Goal: Task Accomplishment & Management: Manage account settings

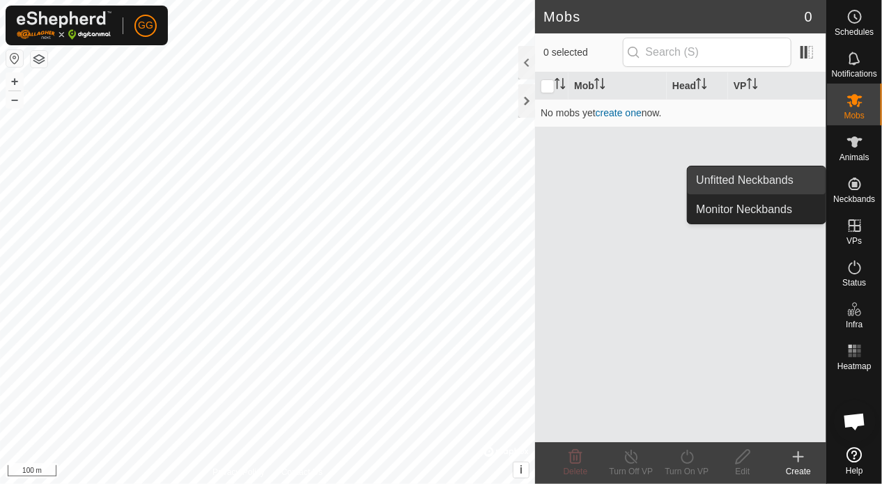
click at [780, 177] on link "Unfitted Neckbands" at bounding box center [757, 181] width 138 height 28
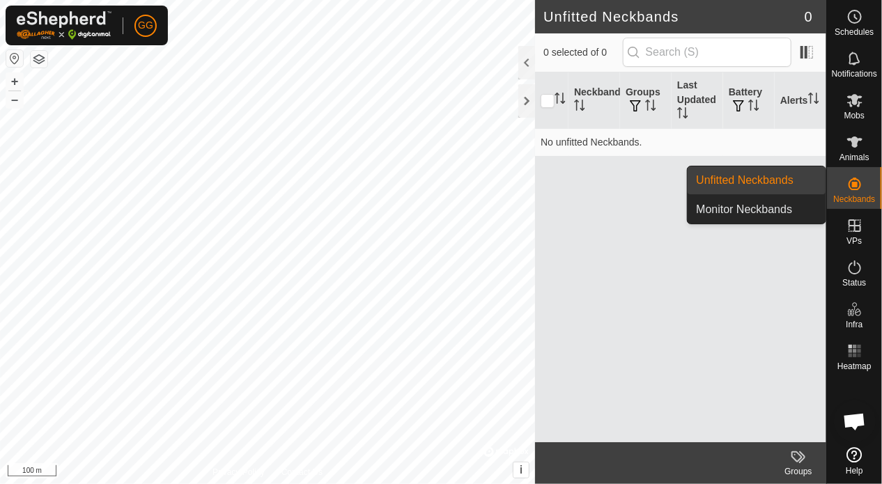
click at [763, 201] on link "Monitor Neckbands" at bounding box center [757, 210] width 138 height 28
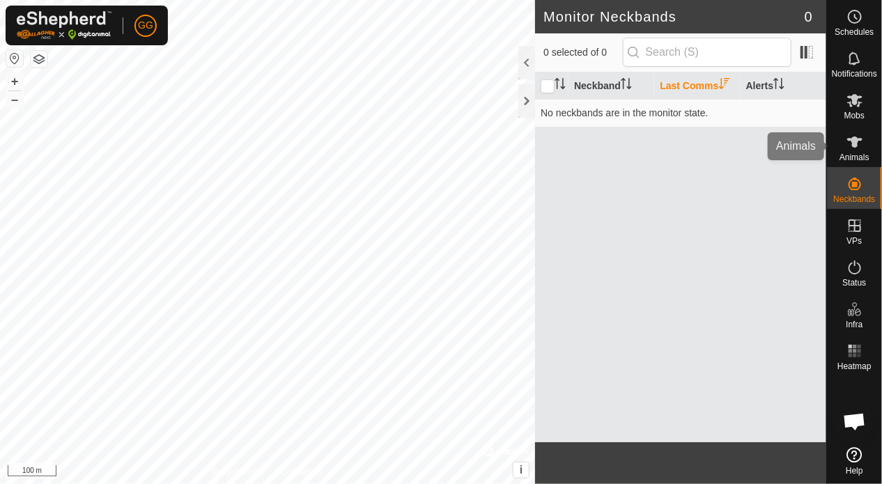
click at [857, 153] on span "Animals" at bounding box center [855, 157] width 30 height 8
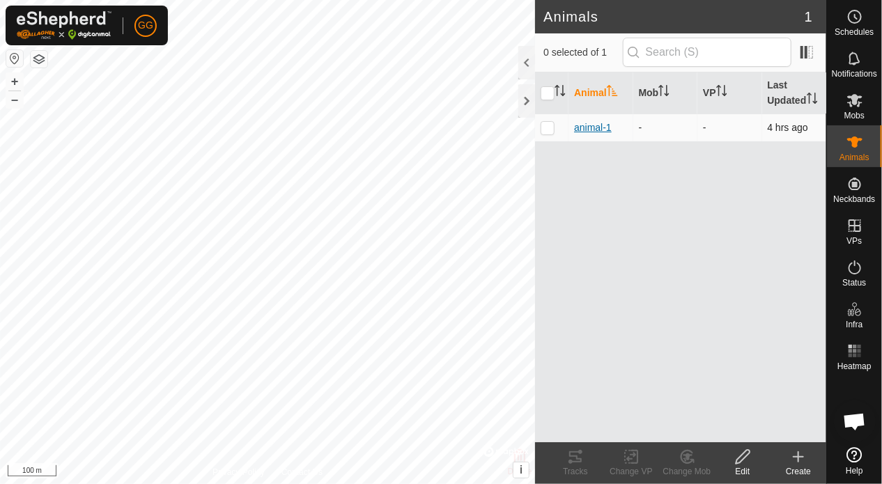
click at [598, 129] on span "animal-1" at bounding box center [593, 128] width 38 height 15
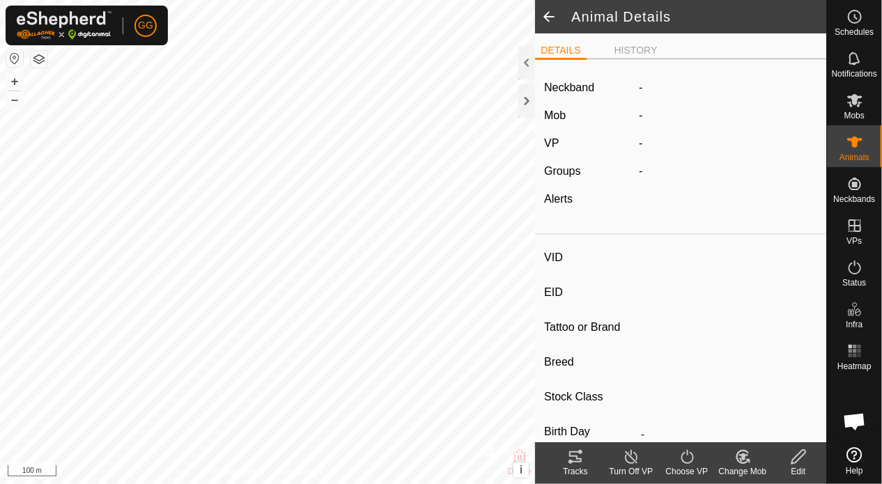
type input "animal-1"
type input "-"
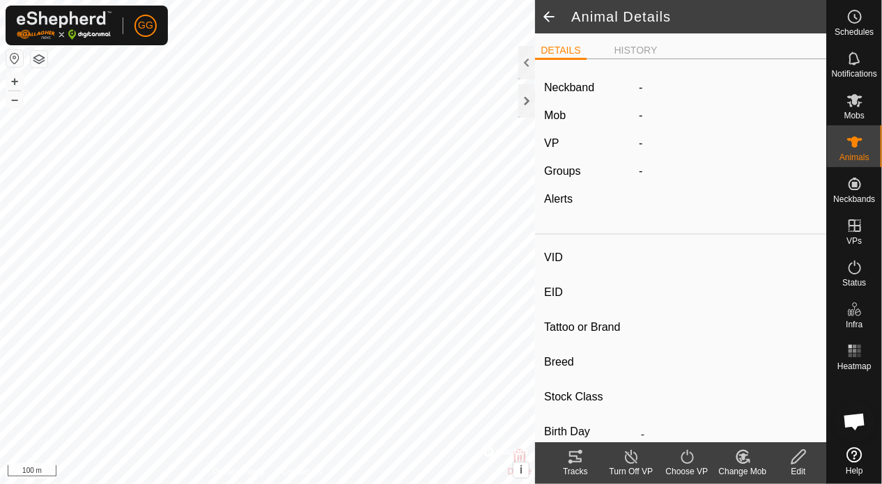
type input "0 kg"
type input "-"
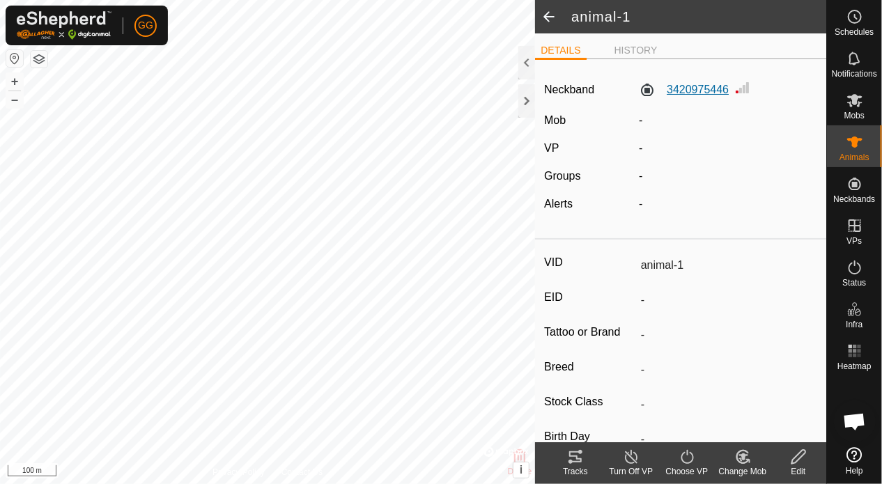
click at [708, 91] on label "3420975446" at bounding box center [684, 90] width 90 height 17
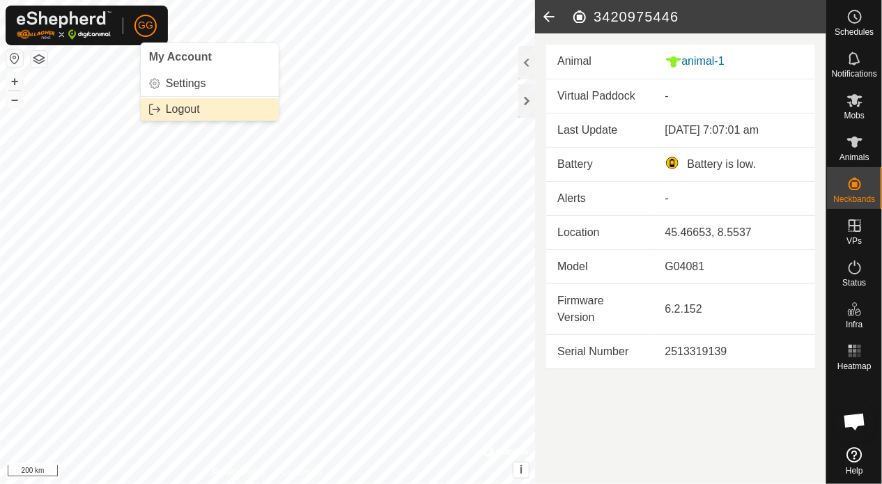
click at [171, 107] on link "Logout" at bounding box center [210, 109] width 138 height 22
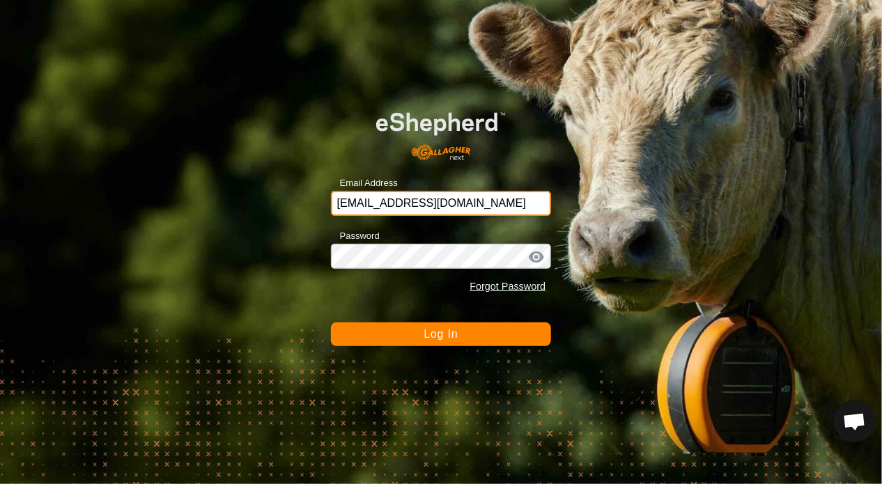
click at [462, 201] on input "[EMAIL_ADDRESS][DOMAIN_NAME]" at bounding box center [441, 203] width 221 height 25
type input "[EMAIL_ADDRESS][DOMAIN_NAME]"
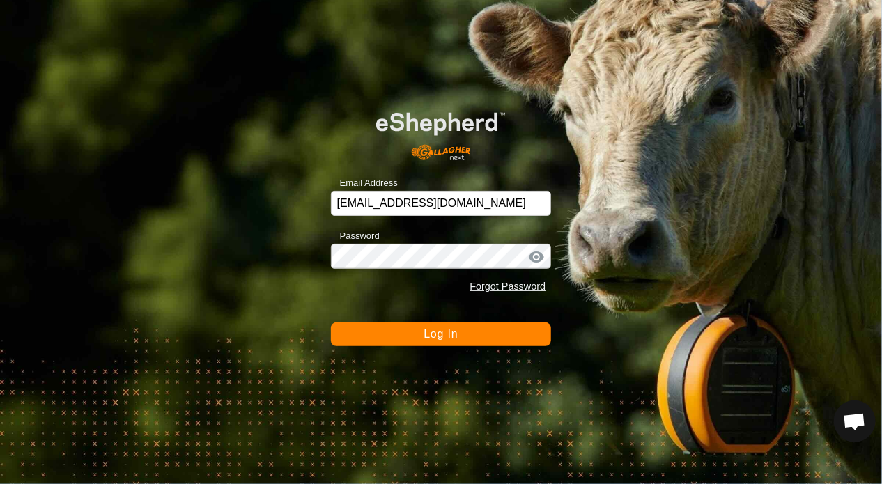
click at [436, 337] on span "Log In" at bounding box center [441, 334] width 34 height 12
